Goal: Navigation & Orientation: Find specific page/section

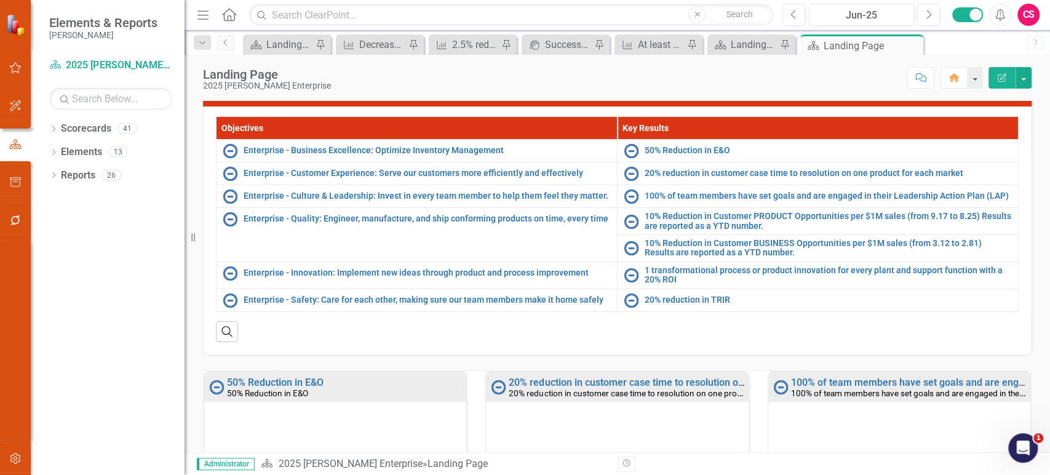
scroll to position [145, 0]
click at [54, 133] on icon "Dropdown" at bounding box center [53, 130] width 9 height 7
click at [57, 156] on div "Dropdown" at bounding box center [59, 152] width 9 height 10
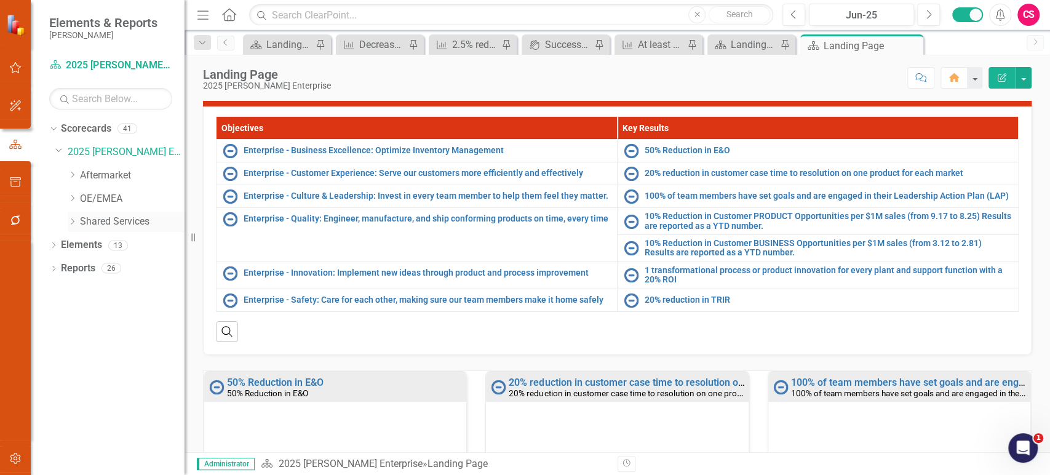
click at [75, 220] on icon "Dropdown" at bounding box center [72, 221] width 9 height 7
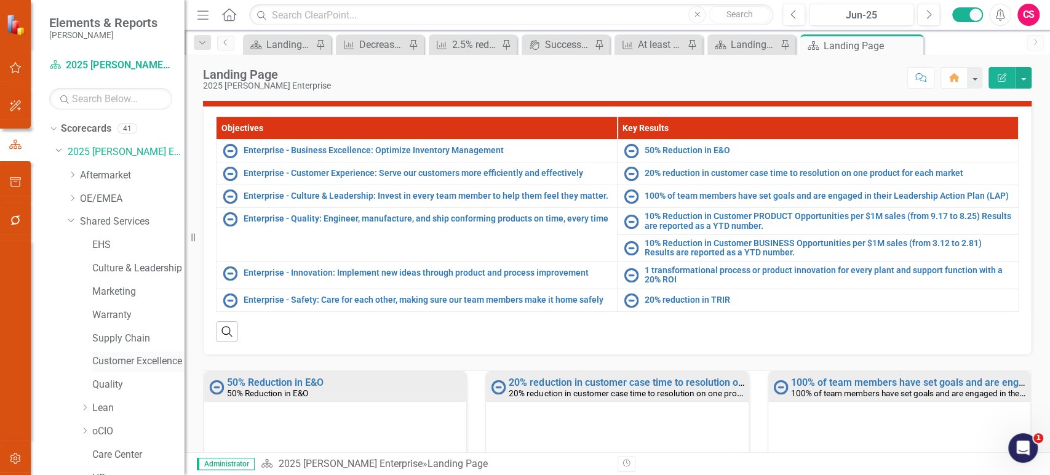
click at [114, 367] on link "Customer Excellence" at bounding box center [138, 361] width 92 height 14
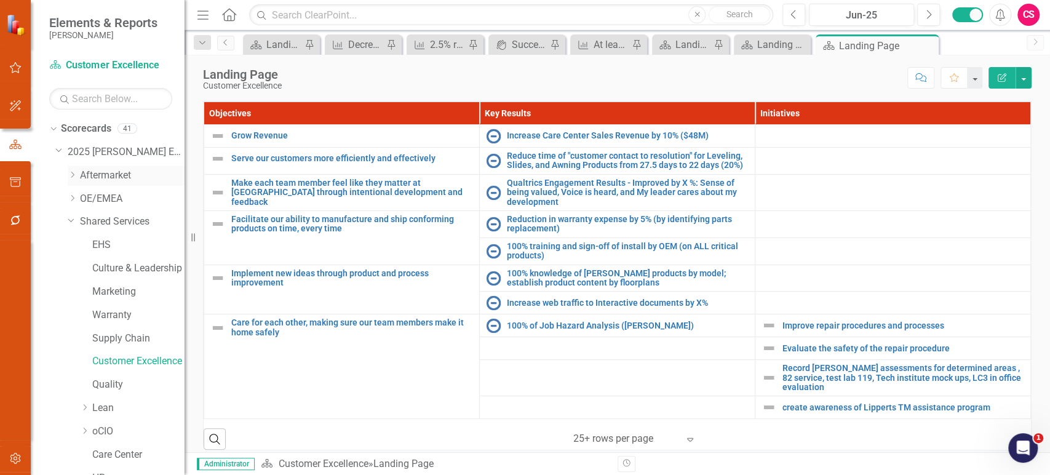
click at [74, 177] on icon "Dropdown" at bounding box center [72, 174] width 9 height 7
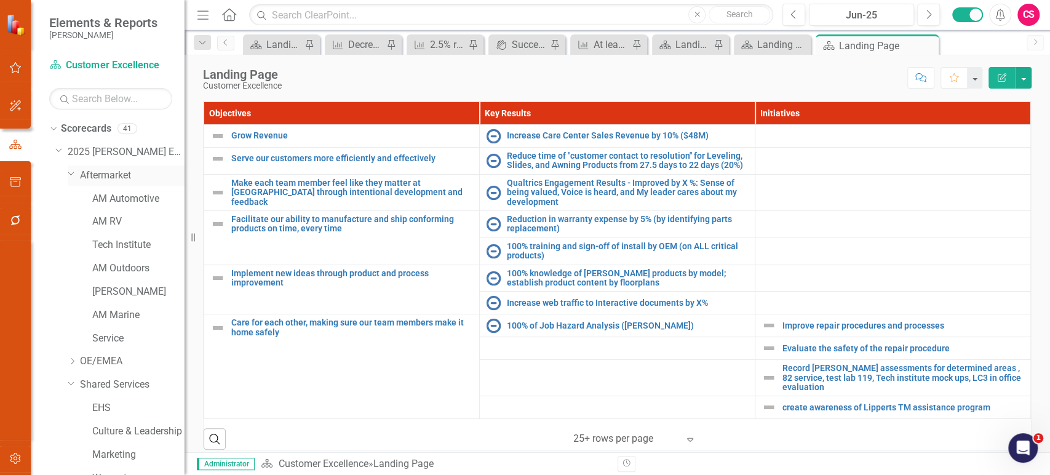
click at [105, 176] on link "Aftermarket" at bounding box center [132, 176] width 105 height 14
click at [108, 200] on link "AM Automotive" at bounding box center [138, 199] width 92 height 14
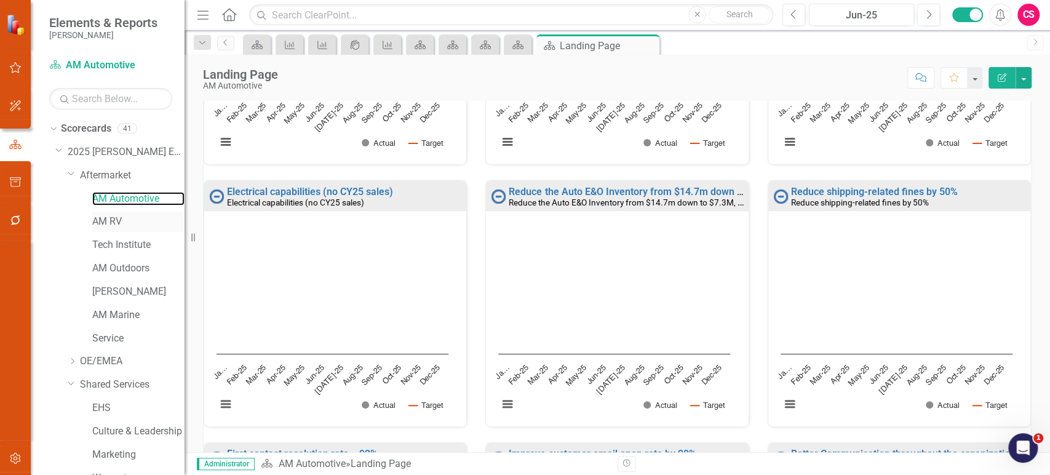
scroll to position [587, 0]
click at [103, 214] on div "AM RV" at bounding box center [138, 222] width 92 height 20
click at [116, 221] on link "AM RV" at bounding box center [138, 222] width 92 height 14
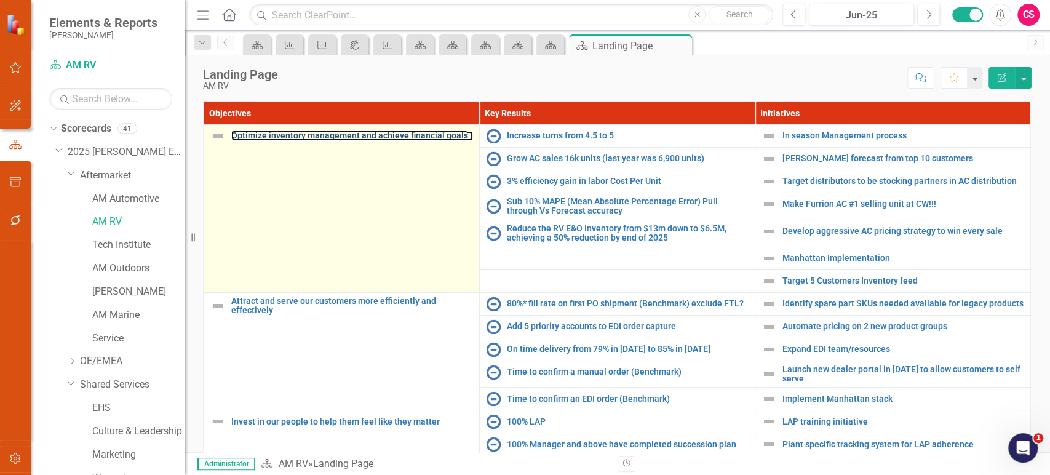
click at [271, 133] on link "Optimize inventory management and achieve financial goals" at bounding box center [352, 135] width 242 height 9
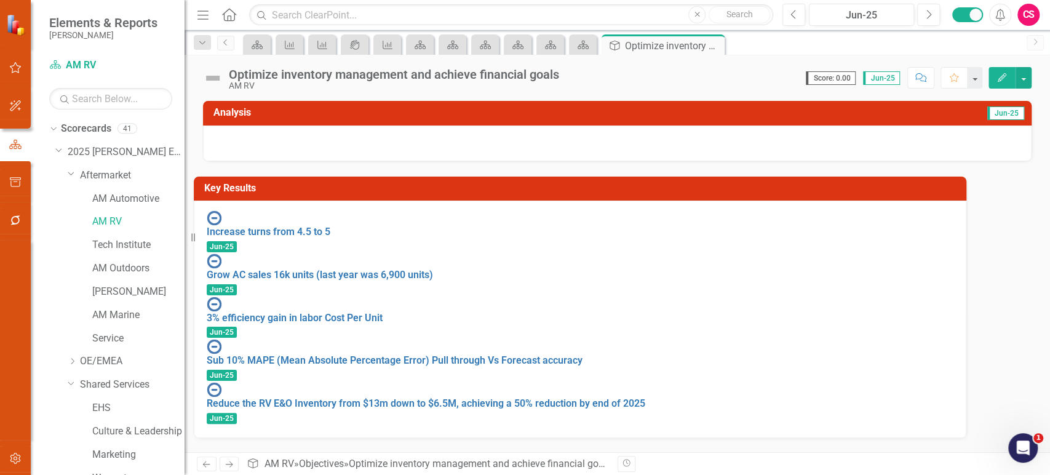
click at [998, 73] on icon "Edit" at bounding box center [1001, 77] width 11 height 9
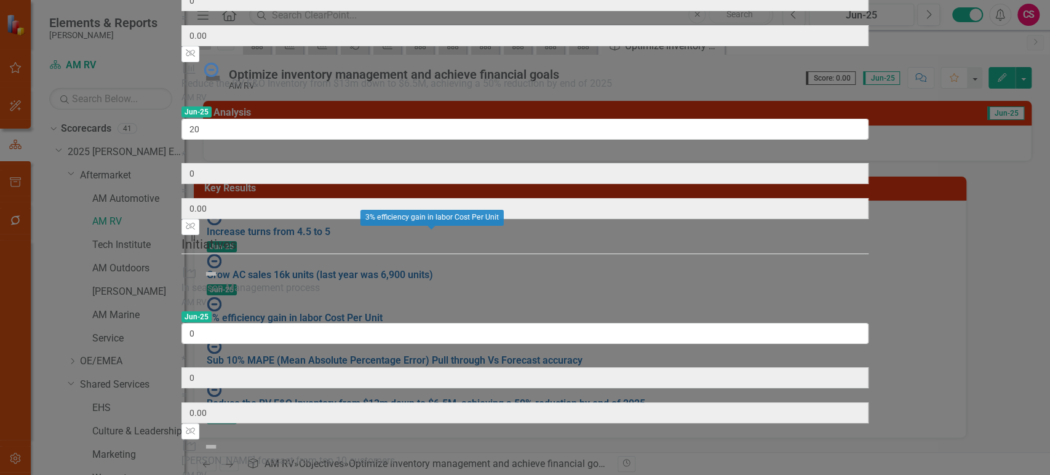
scroll to position [218, 0]
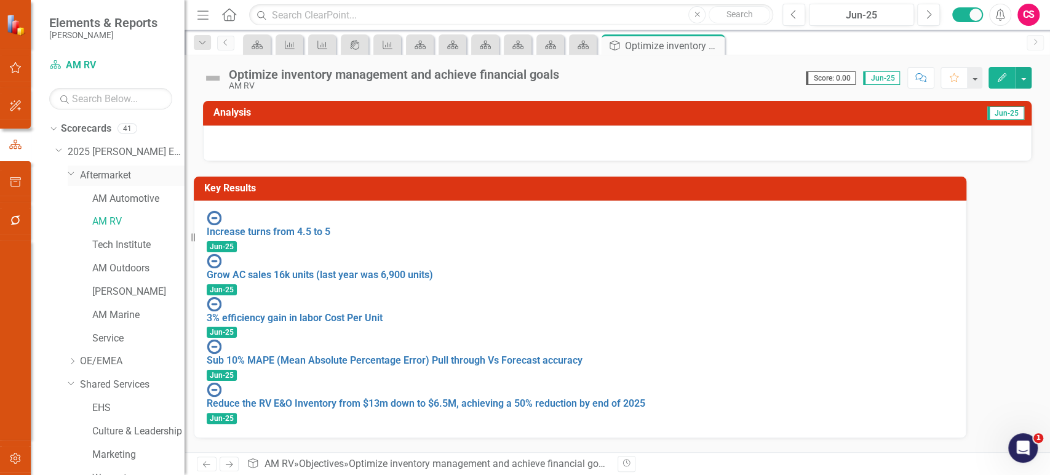
drag, startPoint x: 113, startPoint y: 172, endPoint x: 133, endPoint y: 252, distance: 82.5
click at [113, 172] on link "Aftermarket" at bounding box center [132, 176] width 105 height 14
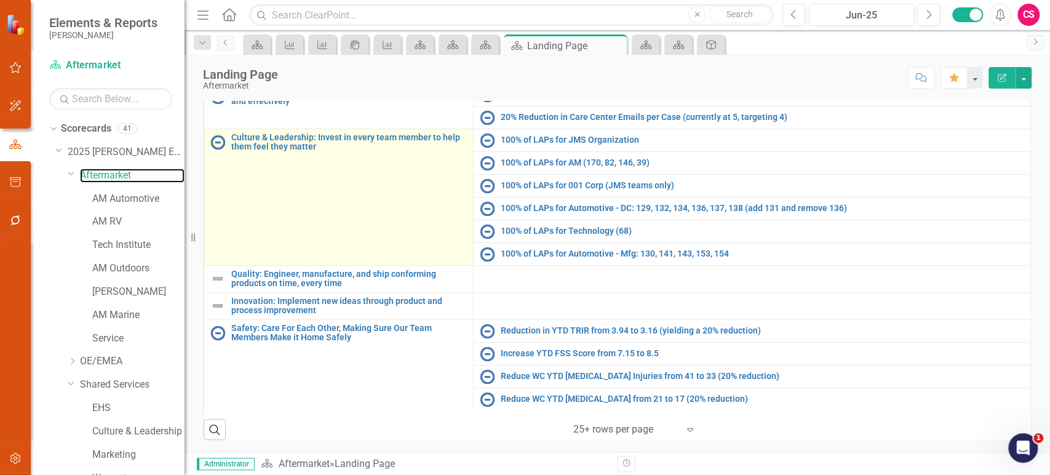
scroll to position [47, 0]
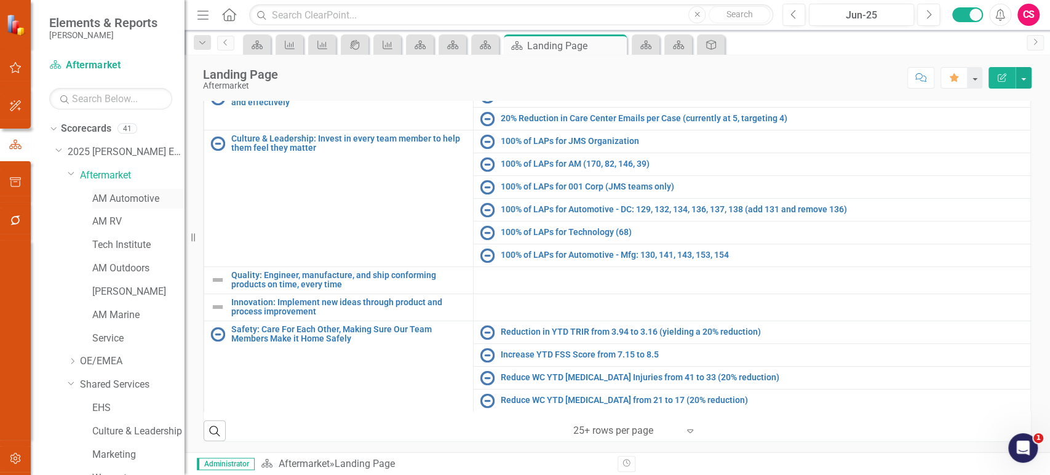
click at [134, 204] on link "AM Automotive" at bounding box center [138, 199] width 92 height 14
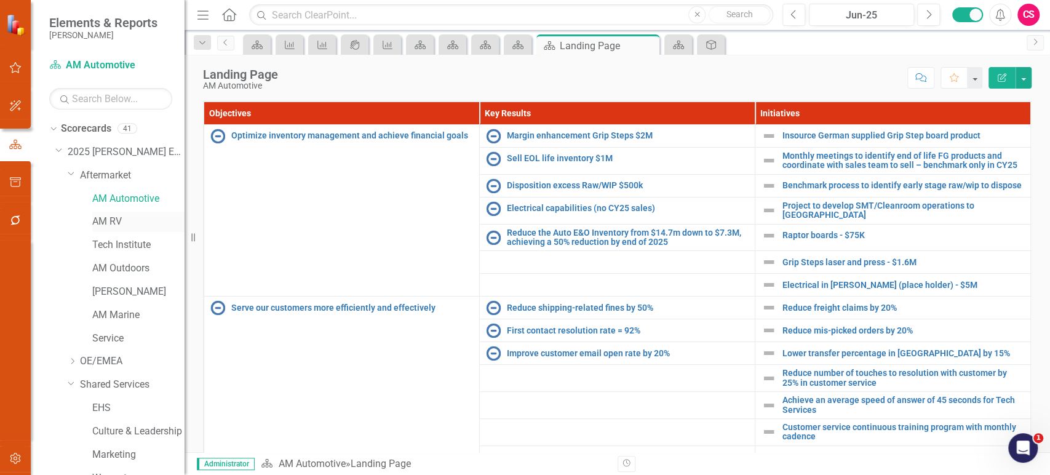
click at [118, 223] on link "AM RV" at bounding box center [138, 222] width 92 height 14
